Goal: Task Accomplishment & Management: Manage account settings

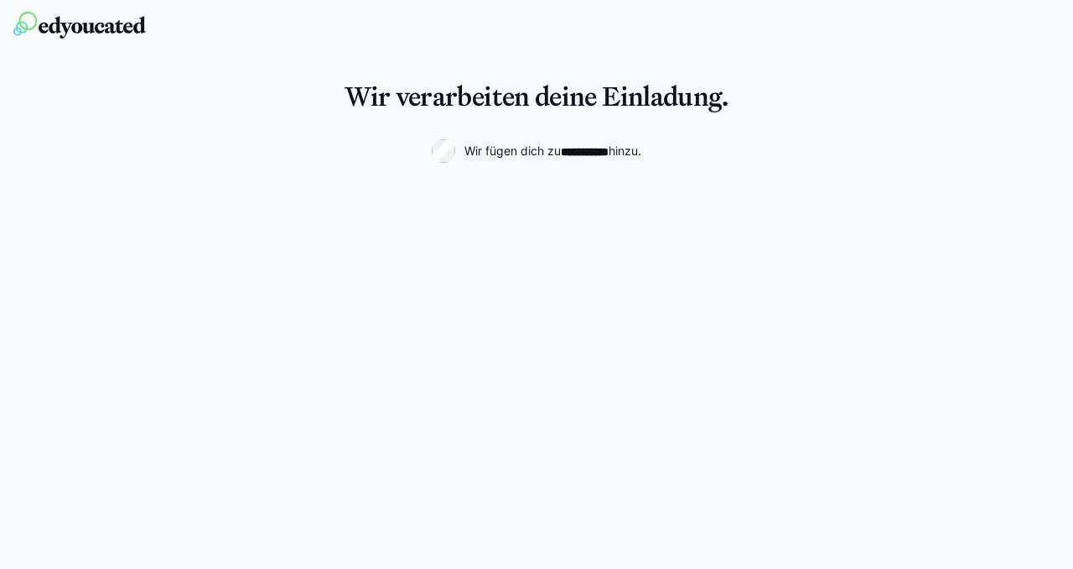
click at [540, 97] on h3 "Wir verarbeiten deine Einladung." at bounding box center [537, 96] width 384 height 32
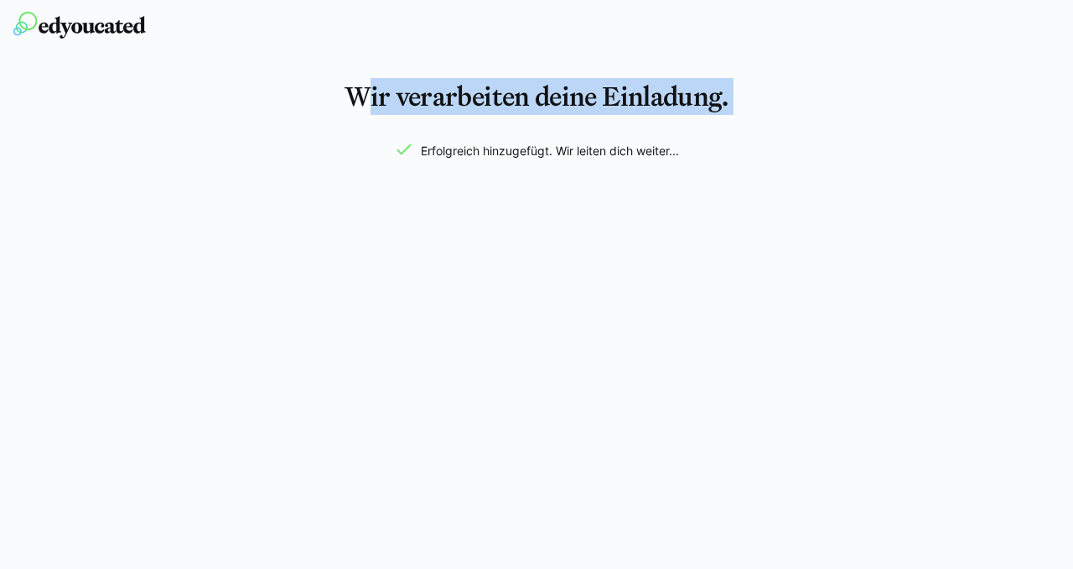
click at [540, 97] on h3 "Wir verarbeiten deine Einladung." at bounding box center [537, 96] width 384 height 32
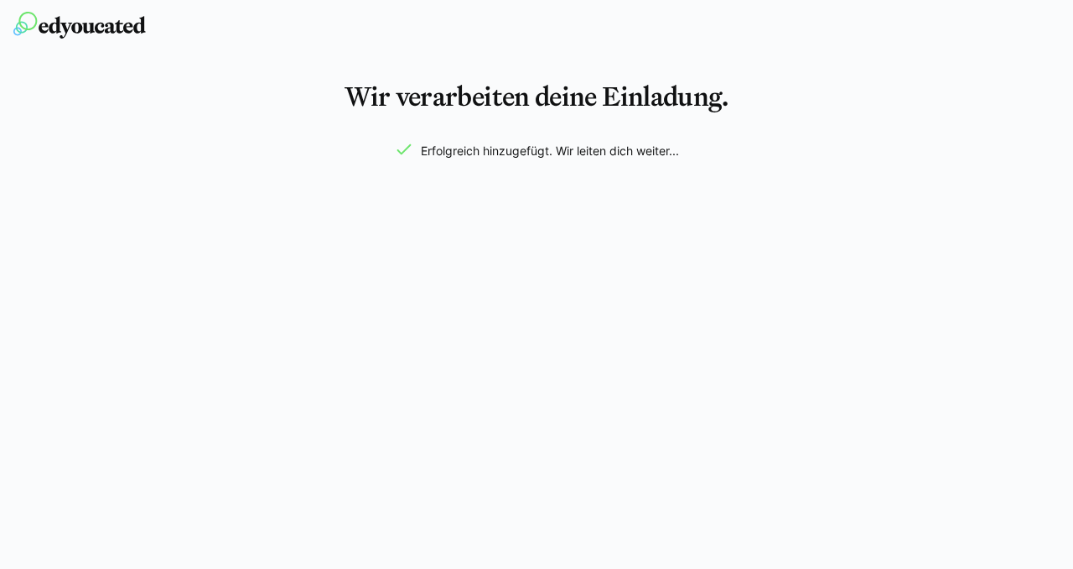
click at [638, 152] on span "Erfolgreich hinzugefügt. Wir leiten dich weiter..." at bounding box center [550, 151] width 258 height 17
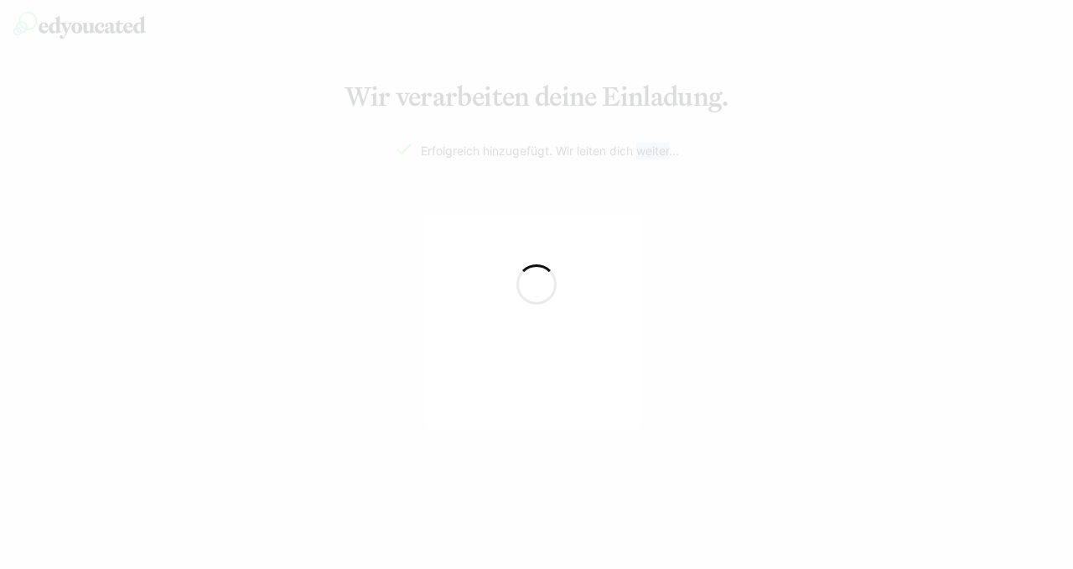
click at [644, 93] on div at bounding box center [536, 284] width 1073 height 569
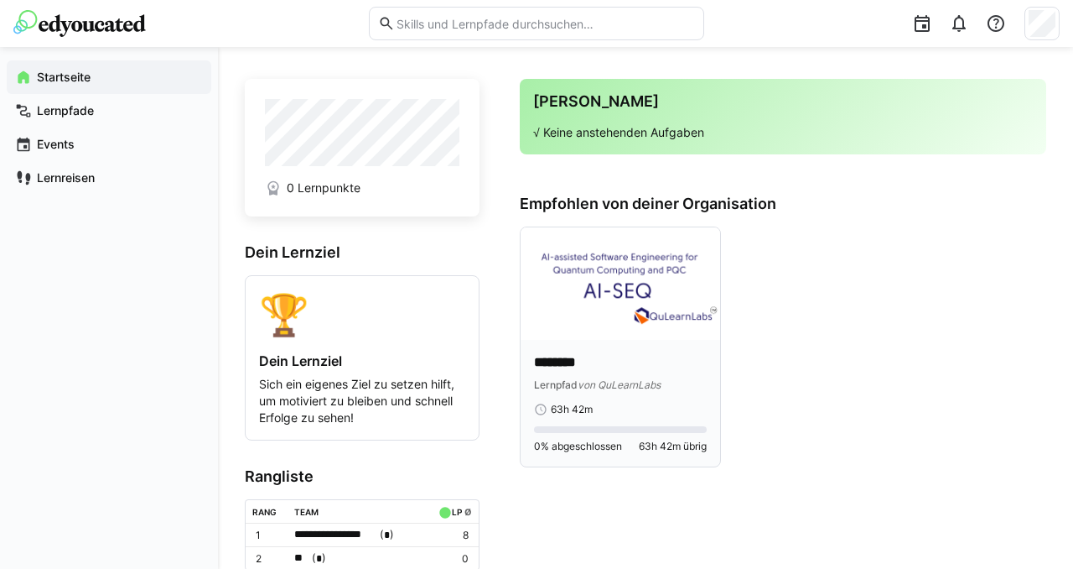
click at [630, 357] on p "********" at bounding box center [620, 362] width 173 height 19
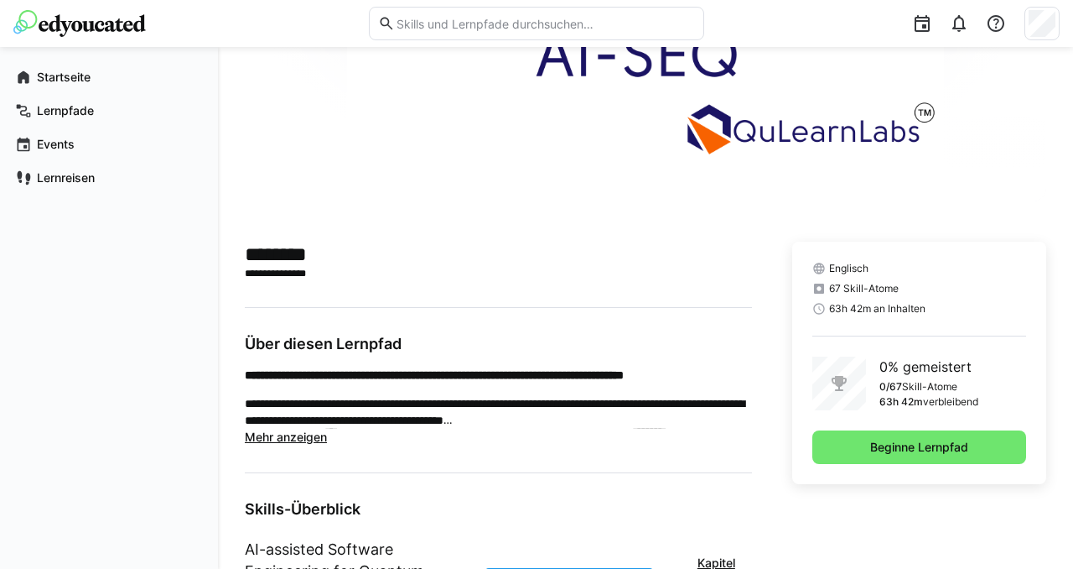
scroll to position [160, 0]
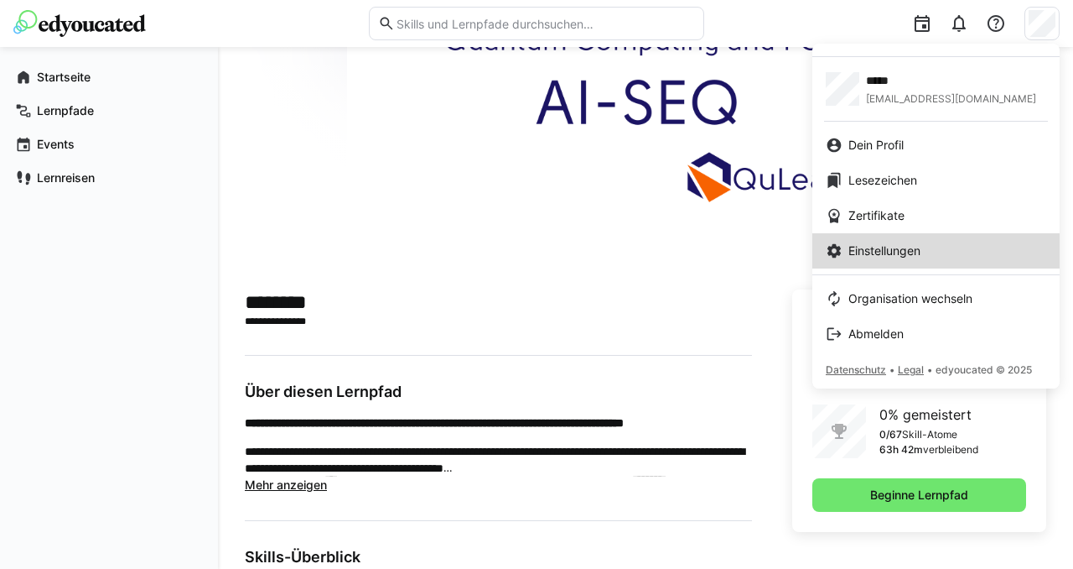
click at [910, 258] on span "Einstellungen" at bounding box center [885, 250] width 72 height 17
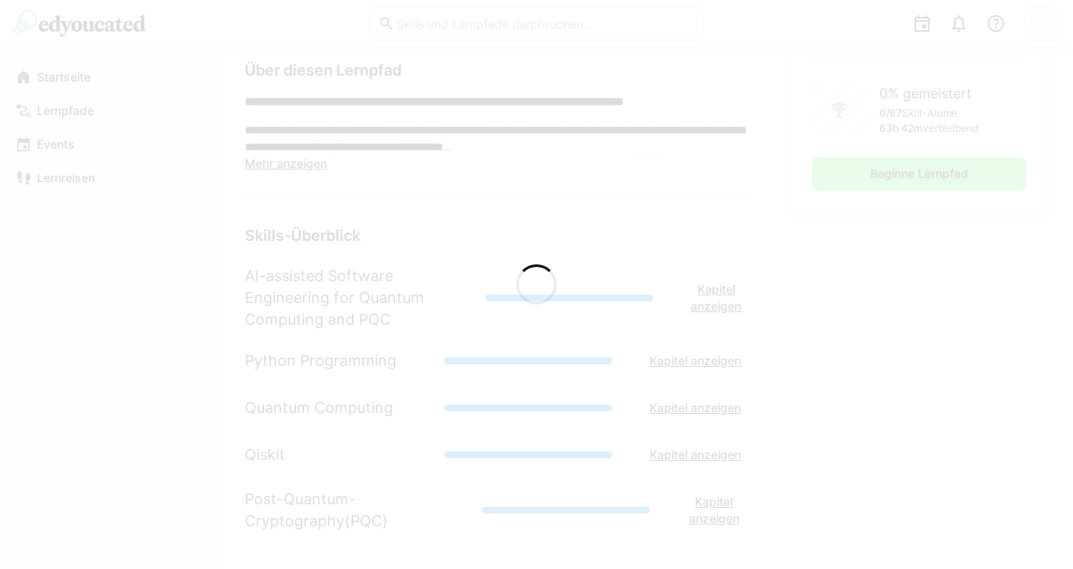
scroll to position [479, 0]
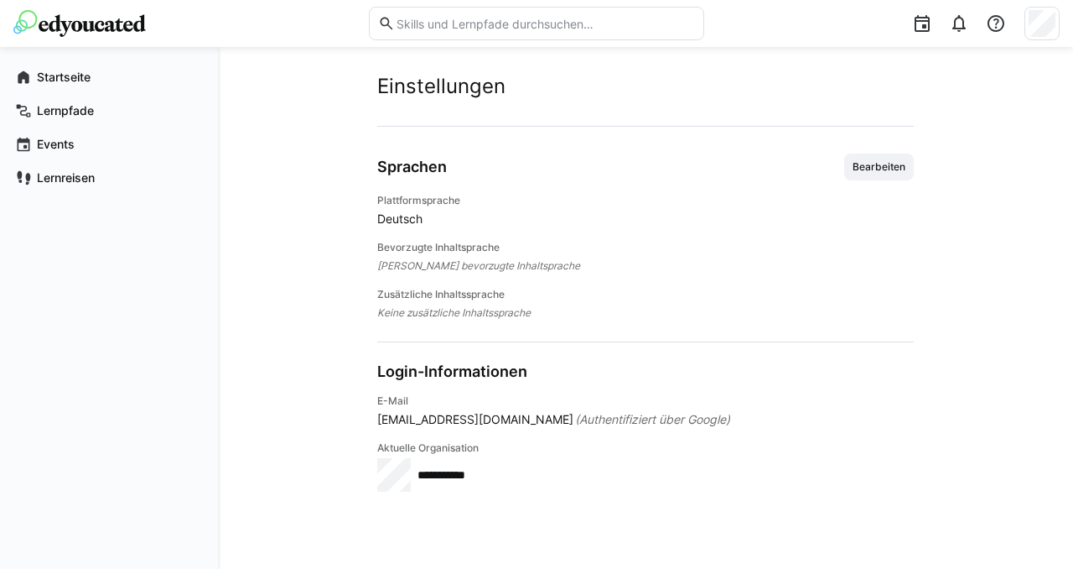
click at [400, 220] on span "Deutsch" at bounding box center [645, 218] width 537 height 17
click at [868, 174] on span "Bearbeiten" at bounding box center [879, 166] width 70 height 27
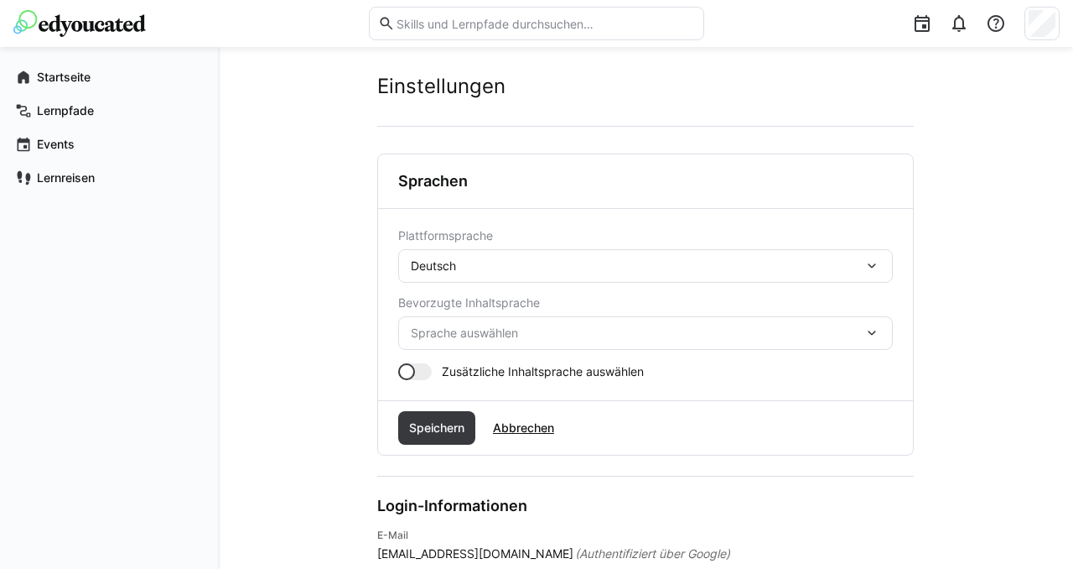
click at [698, 269] on div "Deutsch" at bounding box center [637, 265] width 453 height 15
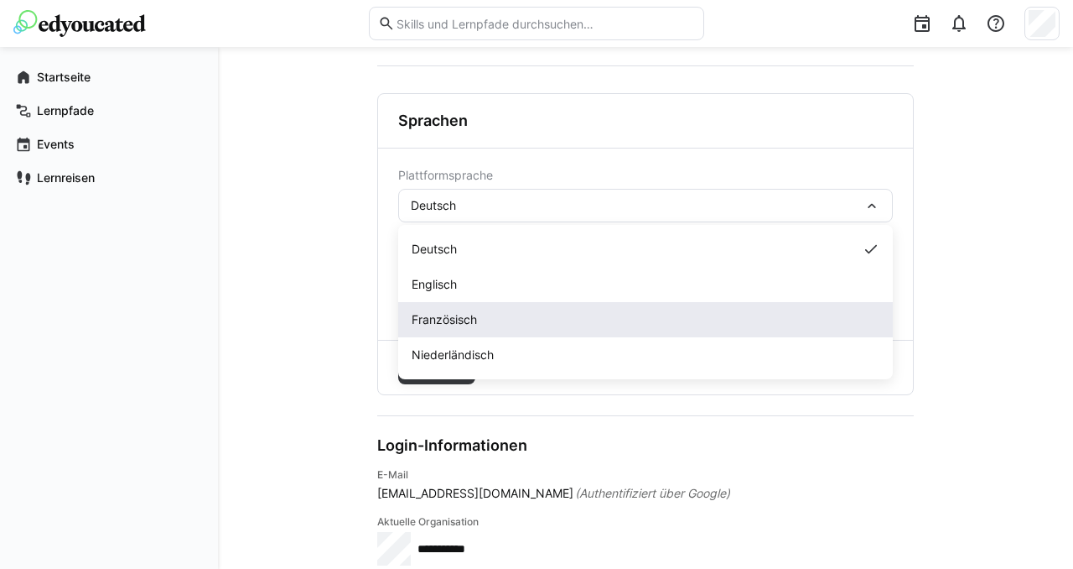
scroll to position [61, 0]
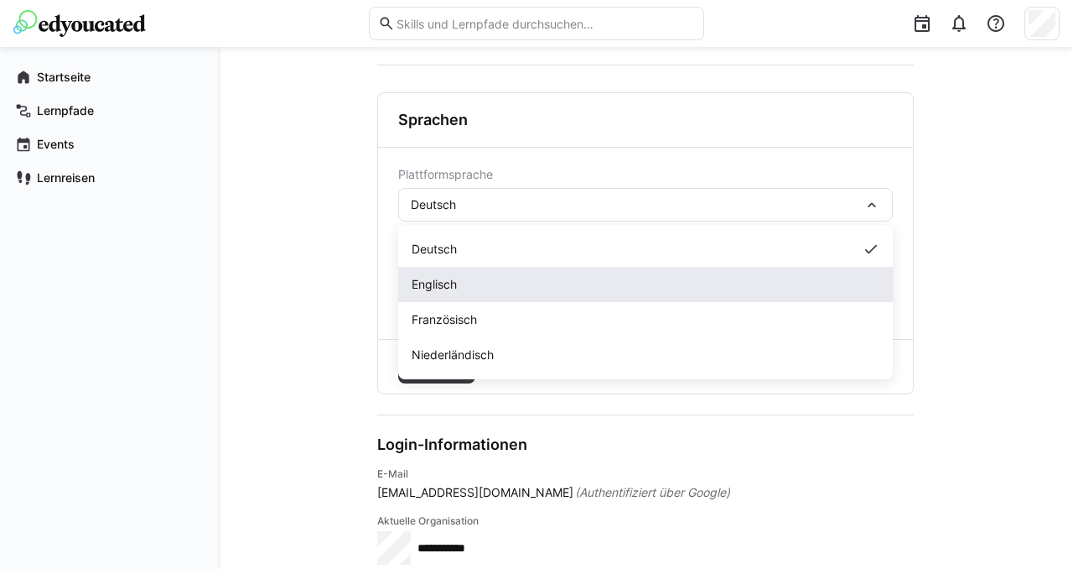
click at [673, 285] on div "Englisch" at bounding box center [646, 284] width 468 height 17
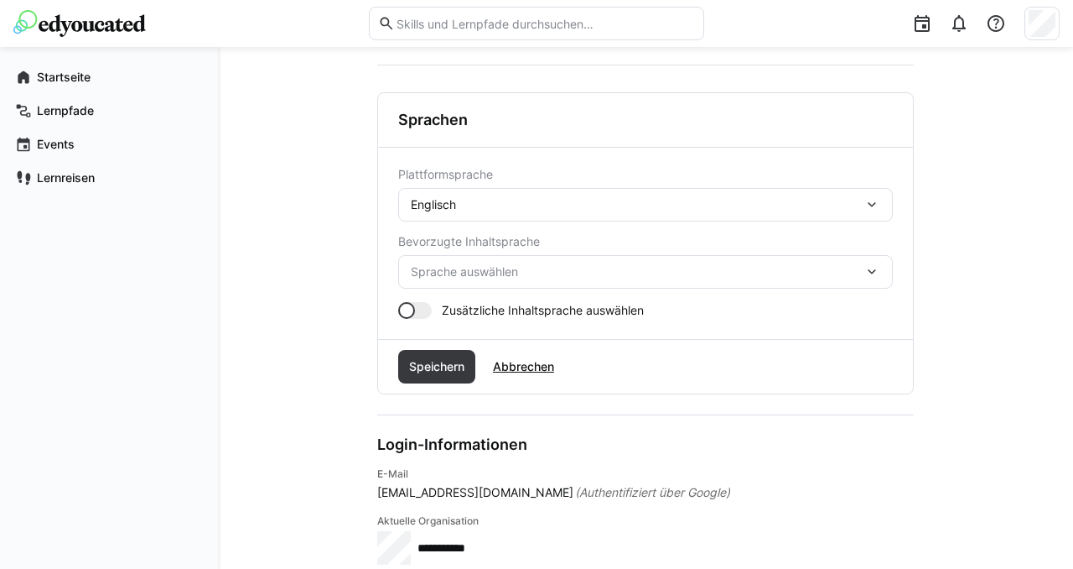
click at [472, 279] on span "Sprache auswählen" at bounding box center [637, 271] width 453 height 17
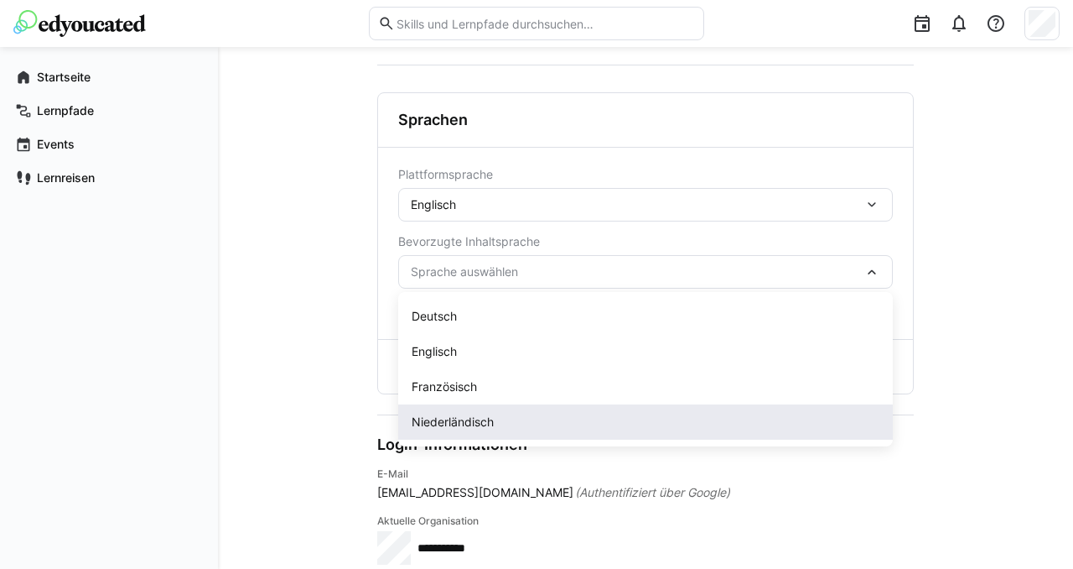
scroll to position [84, 0]
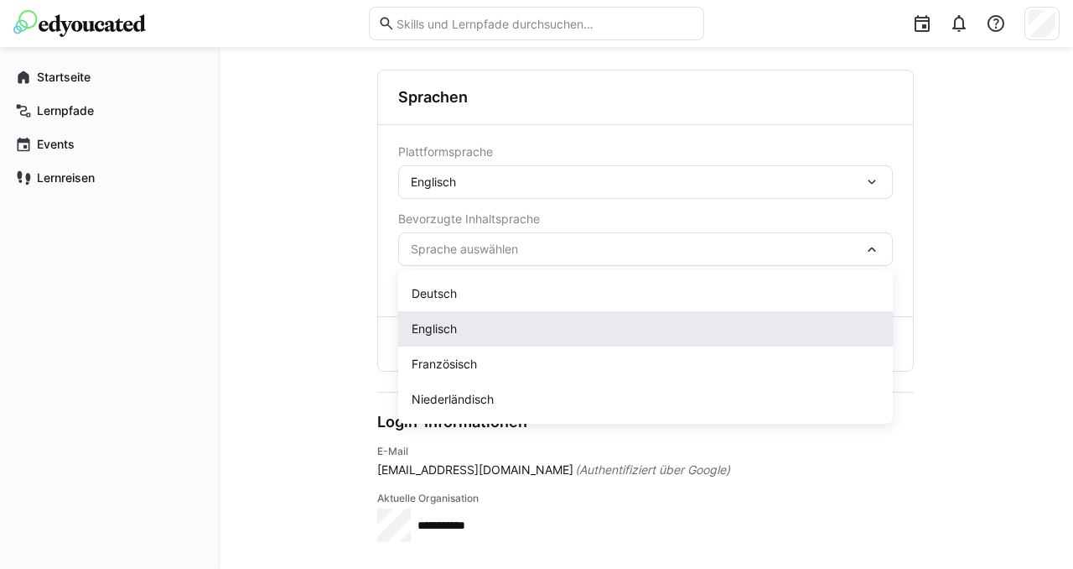
click at [484, 335] on div "Englisch" at bounding box center [646, 328] width 468 height 17
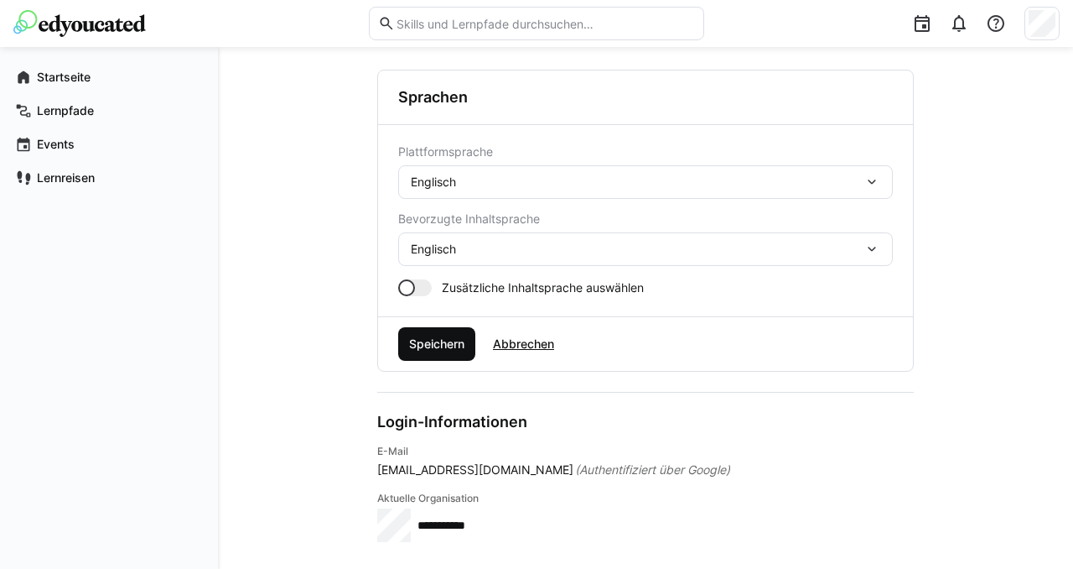
click at [434, 345] on span "Speichern" at bounding box center [437, 343] width 60 height 17
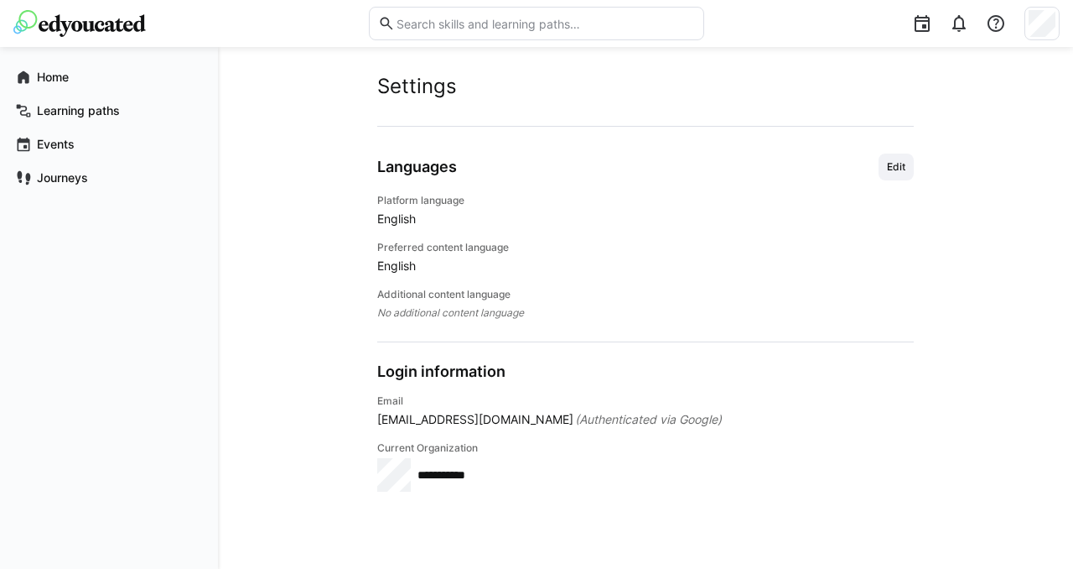
click at [115, 38] on div at bounding box center [536, 23] width 1046 height 47
click at [101, 75] on span "Home" at bounding box center [118, 77] width 169 height 17
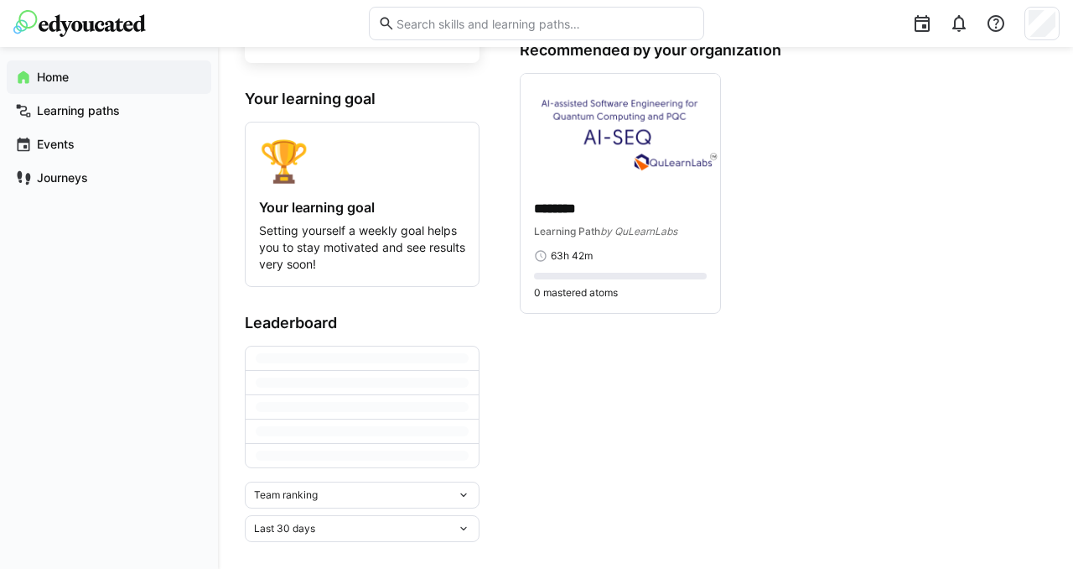
scroll to position [108, 0]
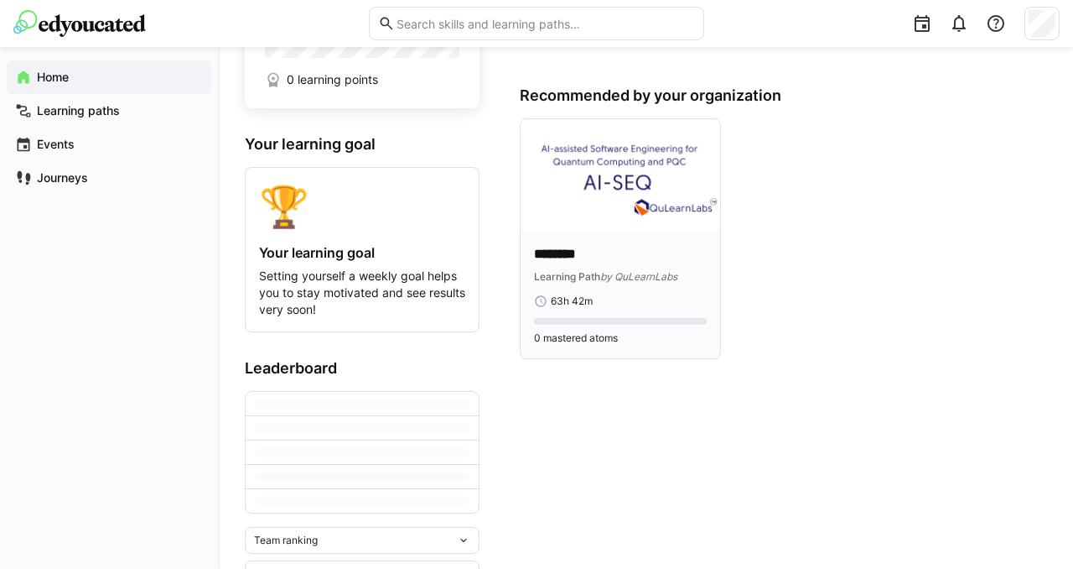
click at [572, 203] on img at bounding box center [621, 175] width 200 height 112
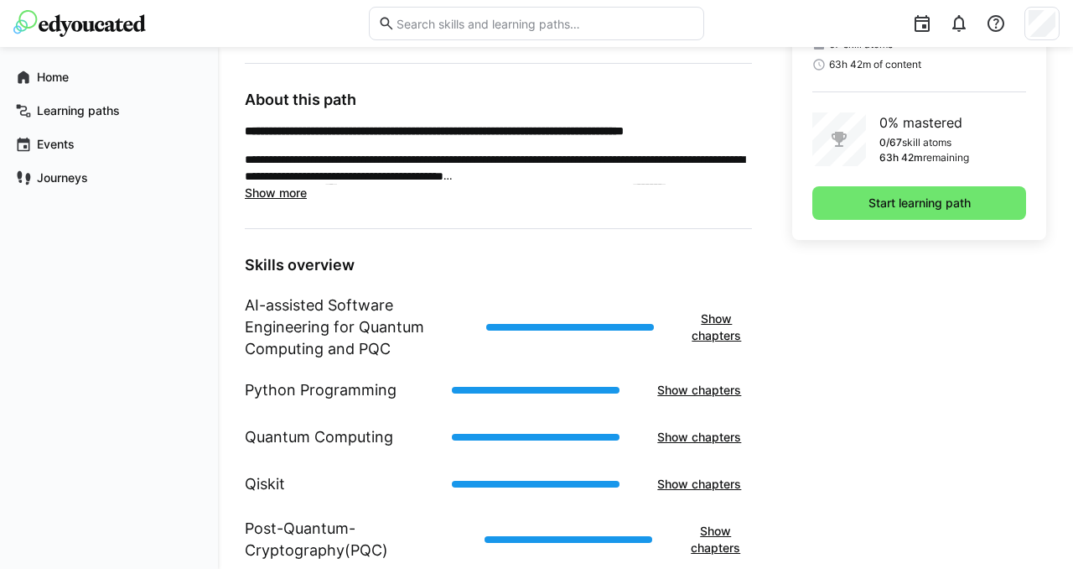
scroll to position [481, 0]
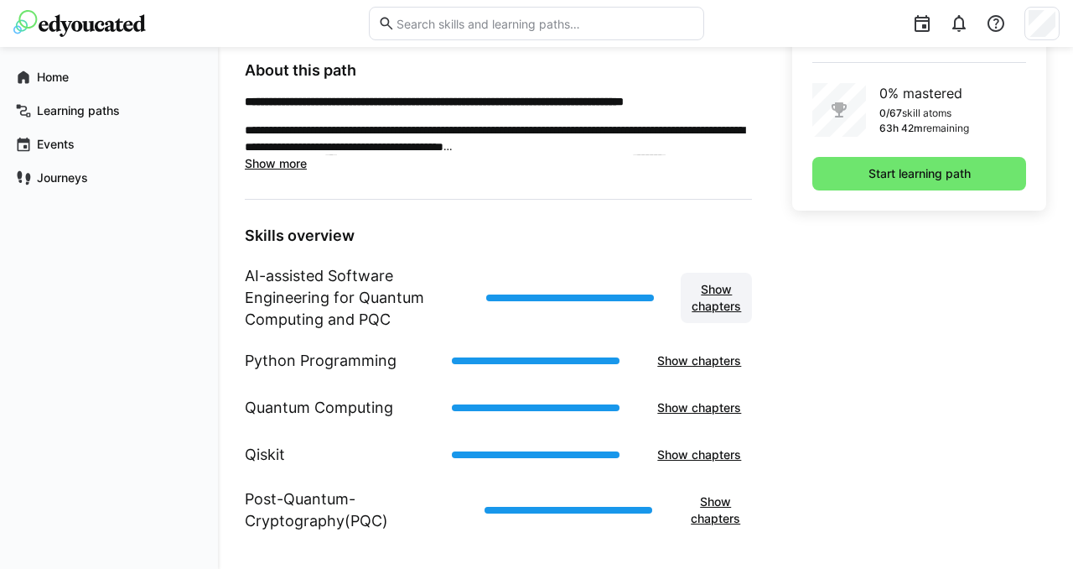
click at [709, 295] on span "Show chapters" at bounding box center [716, 298] width 55 height 34
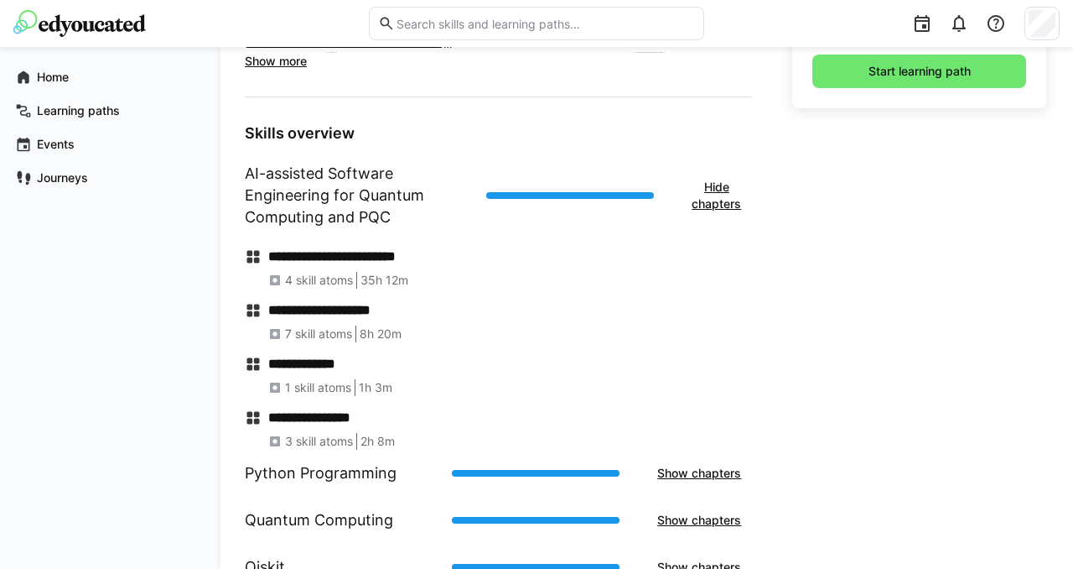
scroll to position [562, 0]
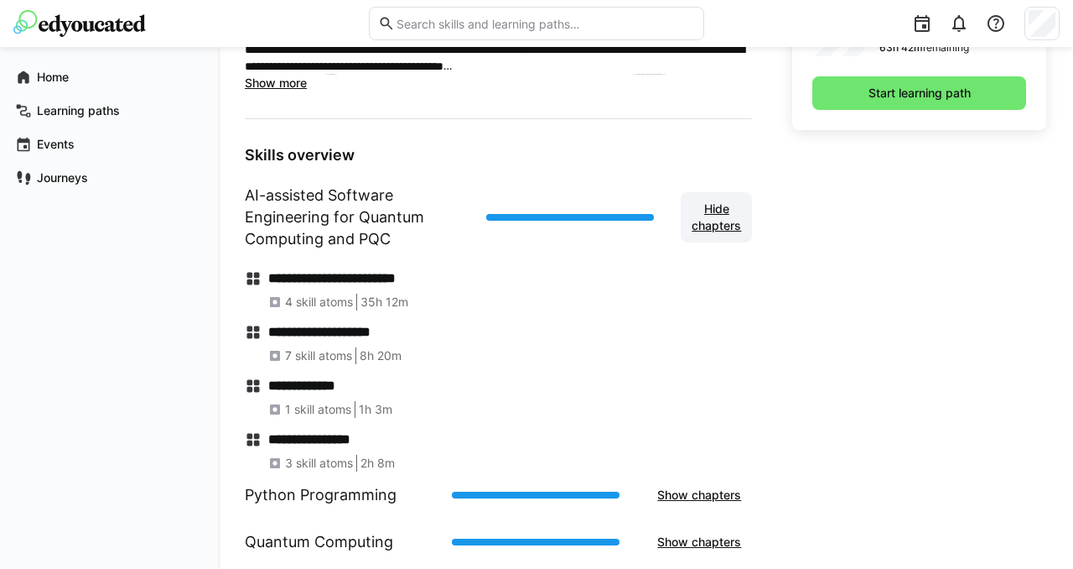
click at [735, 219] on span "Hide chapters" at bounding box center [716, 217] width 55 height 34
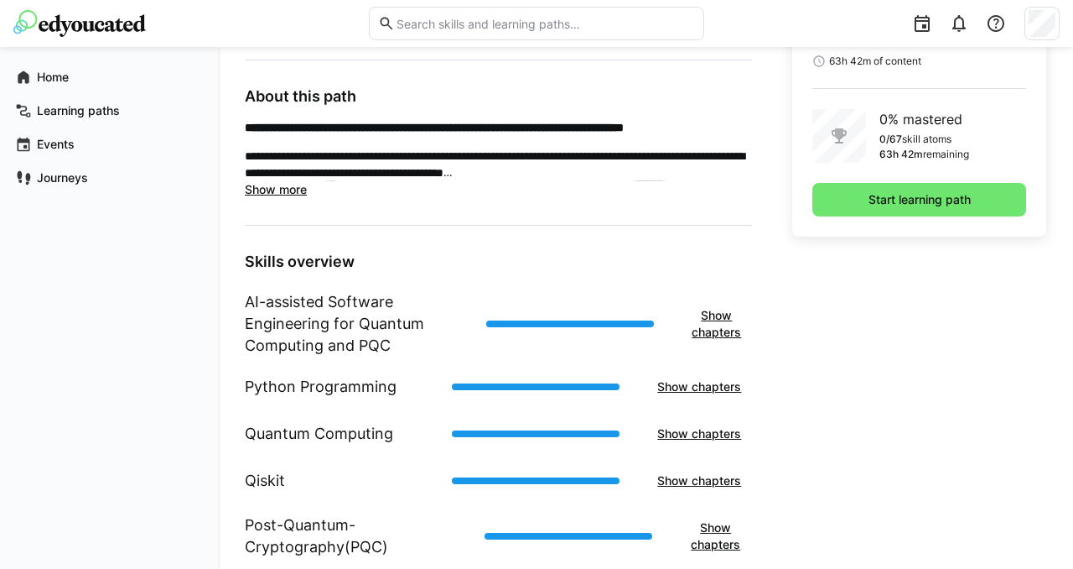
scroll to position [481, 0]
